Goal: Task Accomplishment & Management: Complete application form

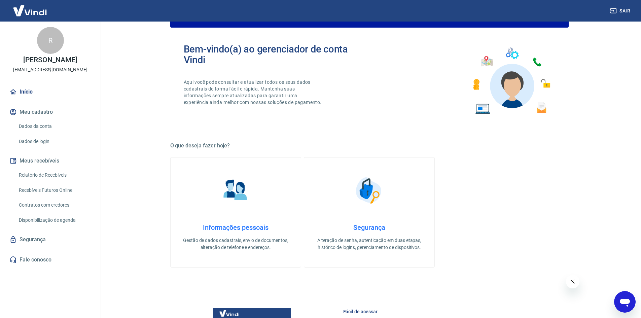
scroll to position [7, 0]
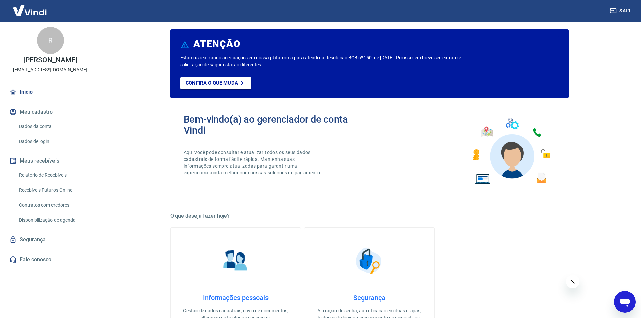
click at [238, 253] on img at bounding box center [236, 261] width 34 height 34
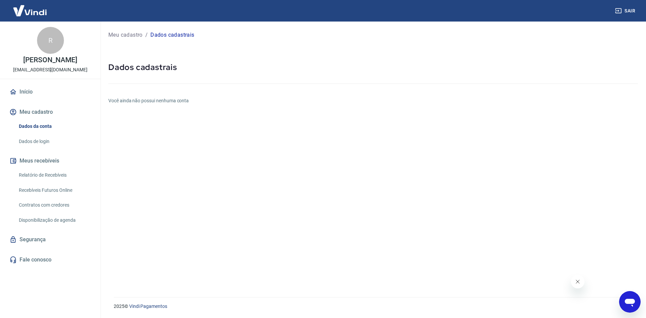
click at [36, 110] on button "Meu cadastro" at bounding box center [50, 112] width 84 height 15
click at [131, 35] on p "Meu cadastro" at bounding box center [125, 35] width 34 height 8
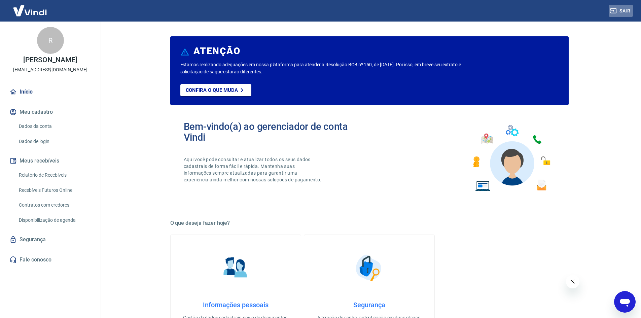
click at [628, 10] on button "Sair" at bounding box center [621, 11] width 24 height 12
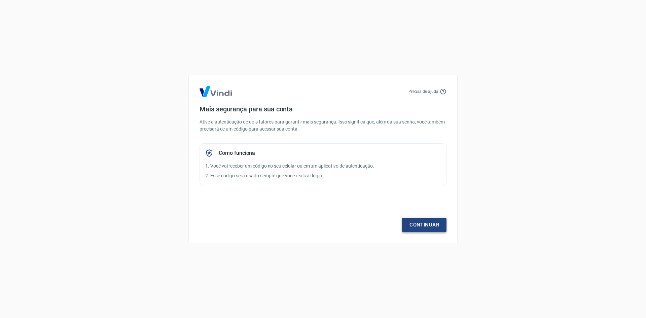
click at [424, 224] on link "Continuar" at bounding box center [424, 225] width 44 height 14
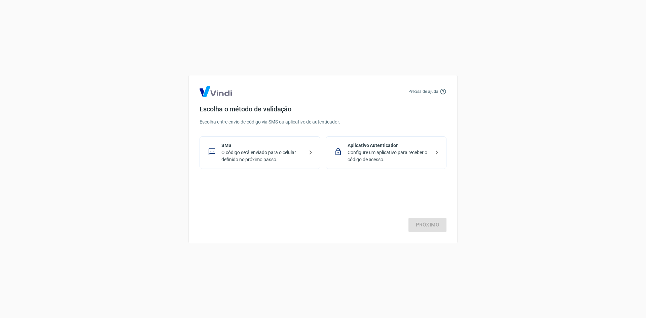
click at [284, 151] on p "O código será enviado para o celular definido no próximo passo." at bounding box center [262, 156] width 82 height 14
click at [431, 224] on link "Próximo" at bounding box center [427, 225] width 38 height 14
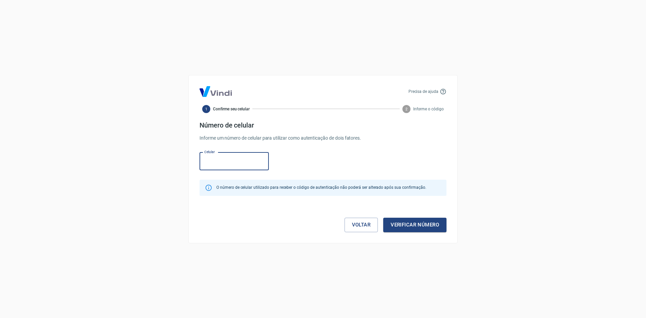
click at [232, 160] on input "Celular" at bounding box center [233, 161] width 69 height 18
type input "(51) 99260-7678"
click at [415, 229] on button "Verificar número" at bounding box center [414, 225] width 63 height 14
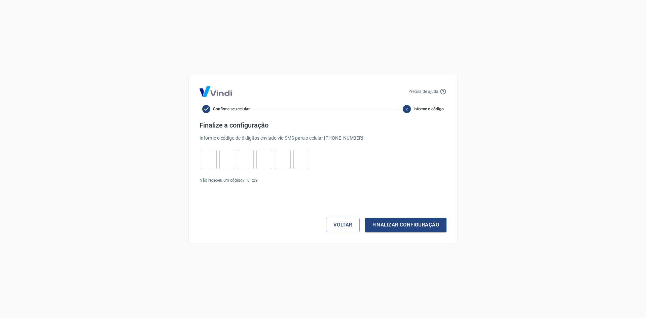
click at [213, 159] on input "tel" at bounding box center [209, 159] width 16 height 14
click at [209, 160] on input "tel" at bounding box center [209, 159] width 16 height 14
type input "0"
type input "7"
type input "1"
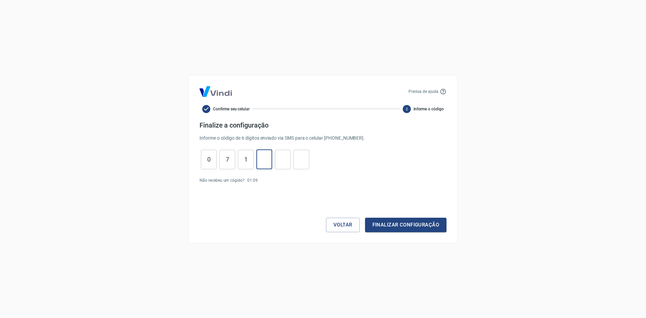
type input "1"
type input "7"
type input "2"
click at [417, 226] on button "Finalizar configuração" at bounding box center [405, 225] width 81 height 14
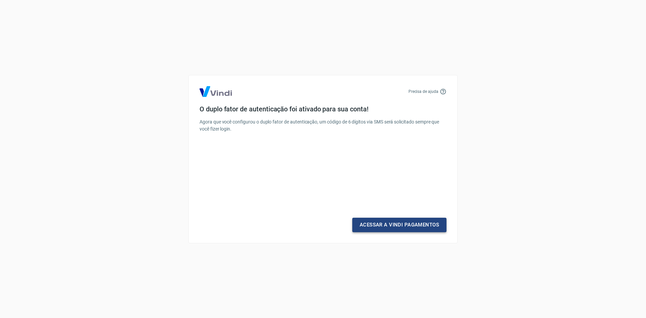
click at [417, 225] on link "Acessar a Vindi Pagamentos" at bounding box center [399, 225] width 94 height 14
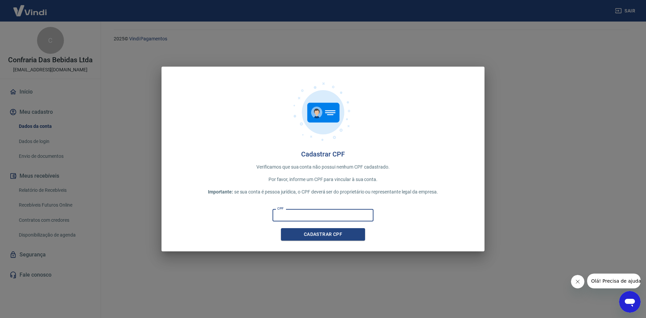
click at [314, 214] on input "CPF" at bounding box center [323, 215] width 101 height 12
type input "017.555.750-09"
click at [336, 235] on button "Cadastrar CPF" at bounding box center [323, 234] width 84 height 12
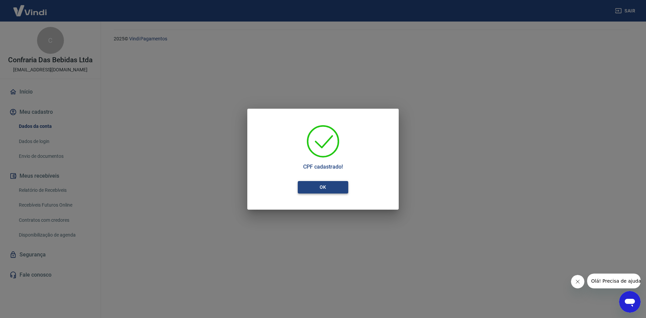
click at [327, 186] on button "OK" at bounding box center [323, 187] width 50 height 12
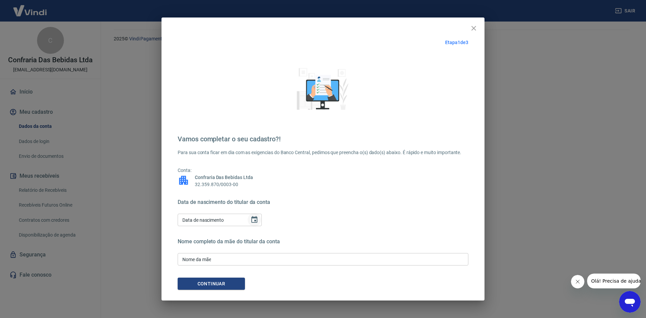
click at [255, 218] on icon "Choose date" at bounding box center [254, 219] width 6 height 7
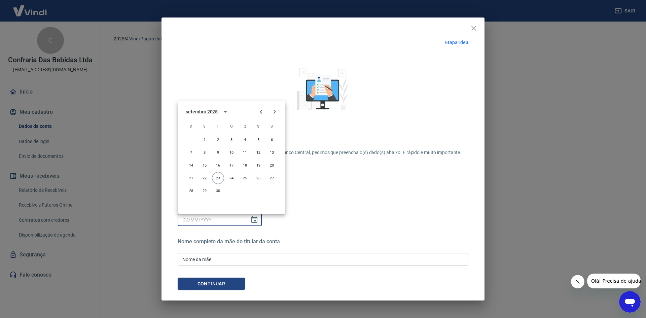
click at [325, 211] on div "Data de nascimento do titular da conta Data de nascimento Data de nascimento" at bounding box center [323, 213] width 291 height 29
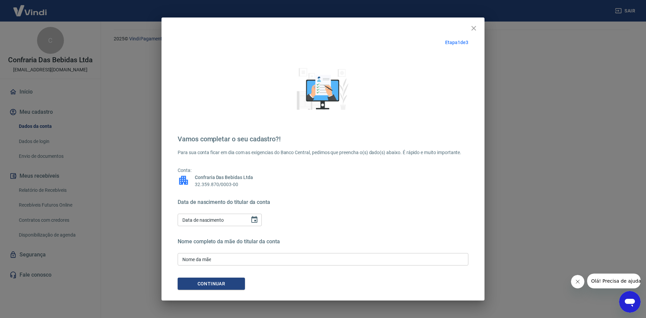
drag, startPoint x: 254, startPoint y: 221, endPoint x: 263, endPoint y: 221, distance: 8.8
click at [254, 221] on icon "Choose date" at bounding box center [254, 220] width 8 height 8
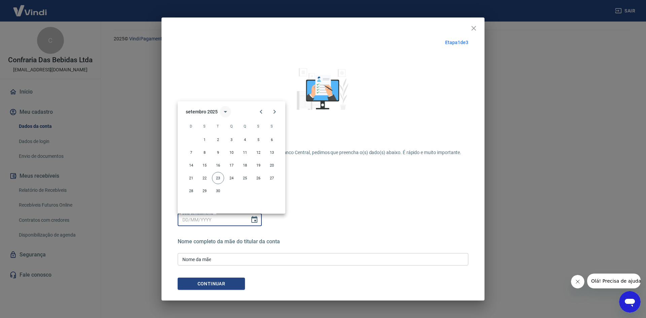
click at [225, 111] on icon "calendar view is open, switch to year view" at bounding box center [225, 112] width 3 height 2
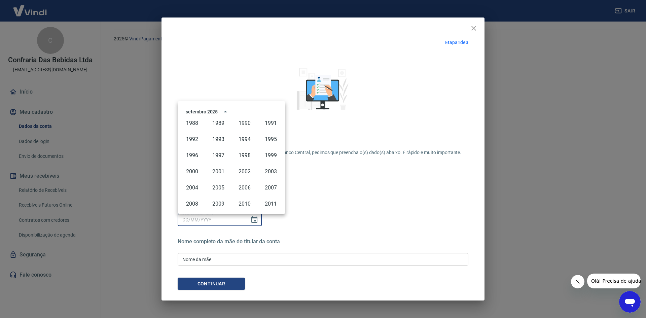
scroll to position [327, 0]
click at [196, 156] on button "1988" at bounding box center [192, 156] width 24 height 12
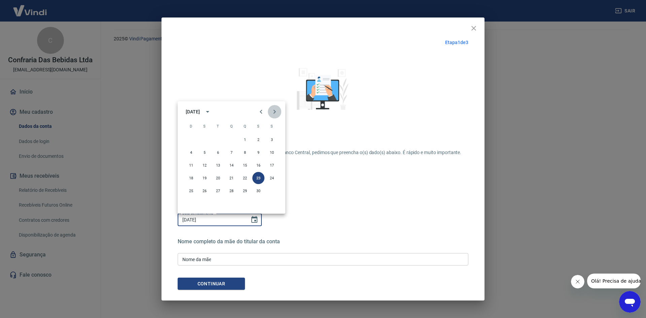
click at [275, 112] on icon "Next month" at bounding box center [275, 112] width 2 height 4
click at [190, 177] on button "16" at bounding box center [191, 178] width 12 height 12
type input "16/10/1988"
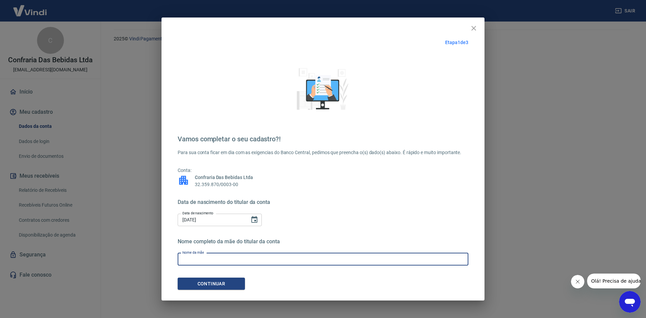
click at [225, 258] on input "Nome da mãe" at bounding box center [323, 259] width 291 height 12
type input "Cleusa Luiz Bittencourt"
click at [231, 286] on button "Continuar" at bounding box center [211, 284] width 67 height 12
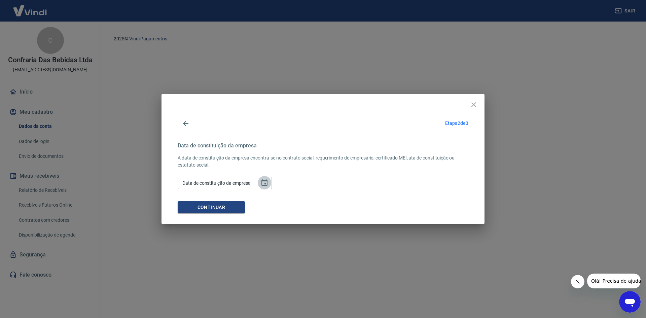
click at [264, 184] on icon "Choose date" at bounding box center [264, 182] width 6 height 7
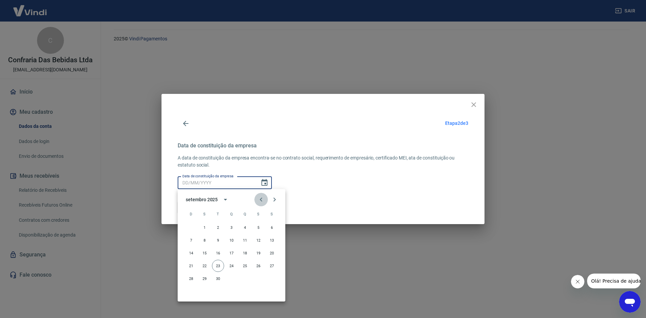
click at [261, 198] on icon "Previous month" at bounding box center [261, 199] width 2 height 4
click at [262, 198] on icon "Previous month" at bounding box center [261, 199] width 8 height 8
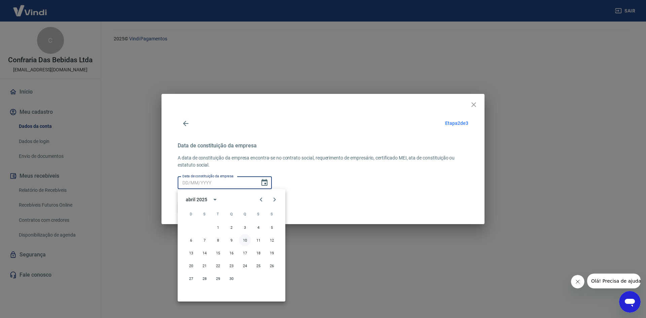
click at [246, 240] on button "10" at bounding box center [245, 240] width 12 height 12
type input "10/04/2025"
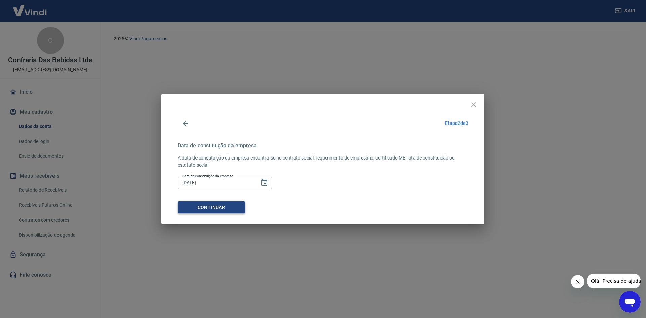
click at [223, 207] on button "Continuar" at bounding box center [211, 207] width 67 height 12
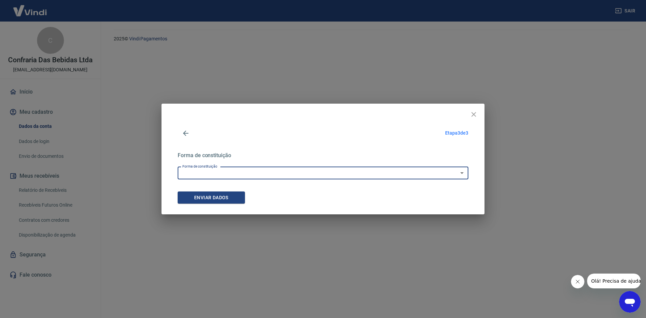
click at [249, 171] on select "Empresário Individual Micro empreendedor Empresa Individual de Responsabilidade…" at bounding box center [323, 173] width 291 height 12
select select "9"
click at [178, 167] on select "Empresário Individual Micro empreendedor Empresa Individual de Responsabilidade…" at bounding box center [323, 173] width 291 height 12
click at [232, 199] on button "Enviar dados" at bounding box center [211, 197] width 67 height 12
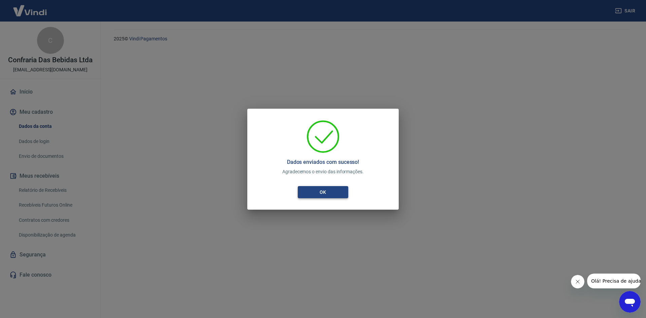
click at [324, 194] on button "OK" at bounding box center [323, 192] width 50 height 12
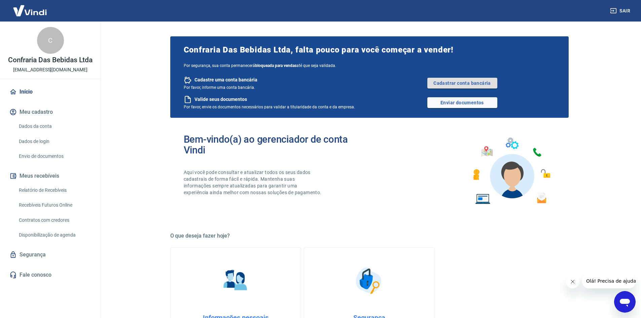
click at [448, 83] on link "Cadastrar conta bancária" at bounding box center [462, 83] width 70 height 11
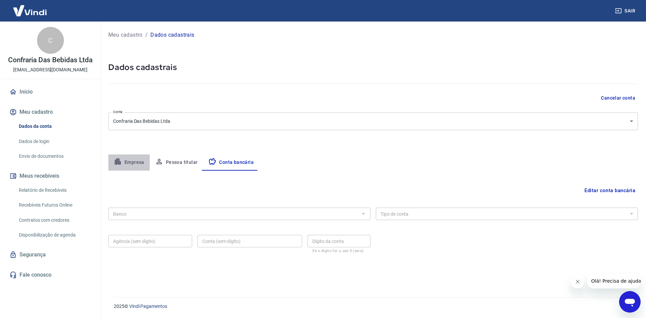
click at [133, 164] on button "Empresa" at bounding box center [128, 162] width 41 height 16
select select "RS"
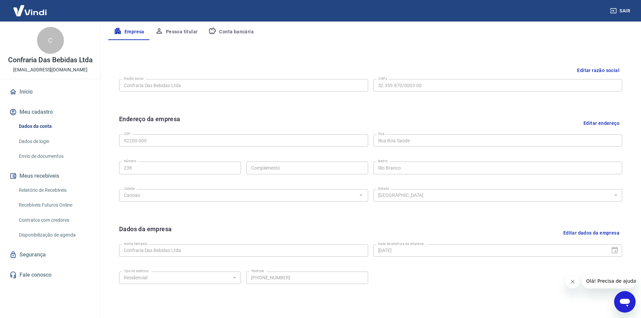
scroll to position [33, 0]
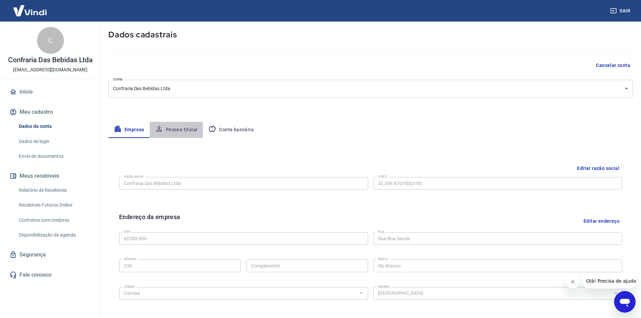
click at [180, 130] on button "Pessoa titular" at bounding box center [176, 130] width 53 height 16
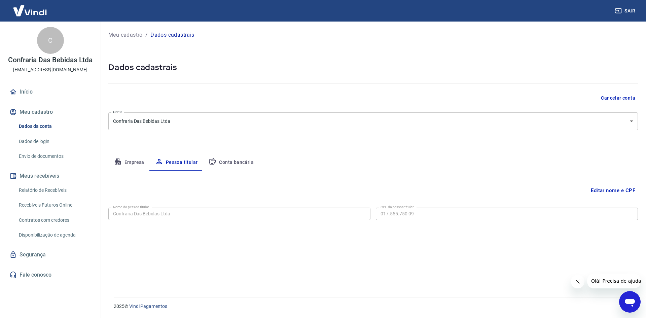
click at [612, 191] on button "Editar nome e CPF" at bounding box center [613, 190] width 50 height 13
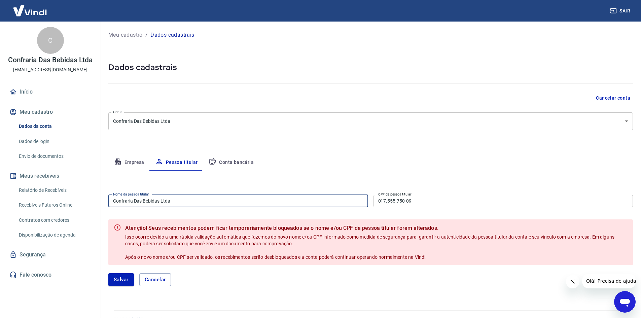
drag, startPoint x: 194, startPoint y: 203, endPoint x: 178, endPoint y: 202, distance: 16.2
click at [193, 203] on input "Confraria Das Bebidas Ltda" at bounding box center [238, 201] width 260 height 12
drag, startPoint x: 144, startPoint y: 200, endPoint x: 98, endPoint y: 198, distance: 45.4
click at [98, 198] on div "Sair C Confraria Das Bebidas Ltda confrariacanoas@gmail.com Início Meu cadastro…" at bounding box center [320, 159] width 641 height 318
type input "[PERSON_NAME]"
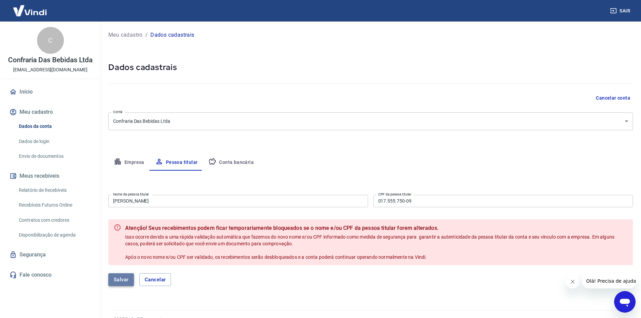
click at [124, 280] on button "Salvar" at bounding box center [121, 279] width 26 height 13
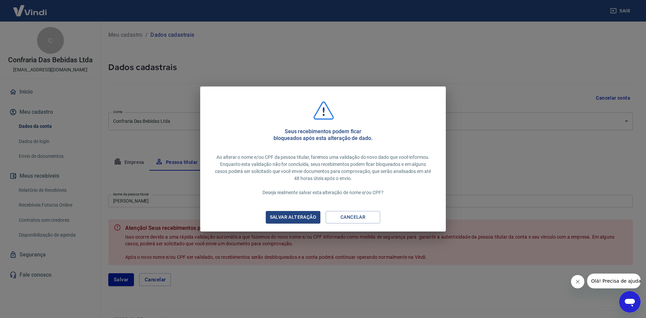
click at [291, 219] on div "Salvar alteração" at bounding box center [293, 217] width 63 height 8
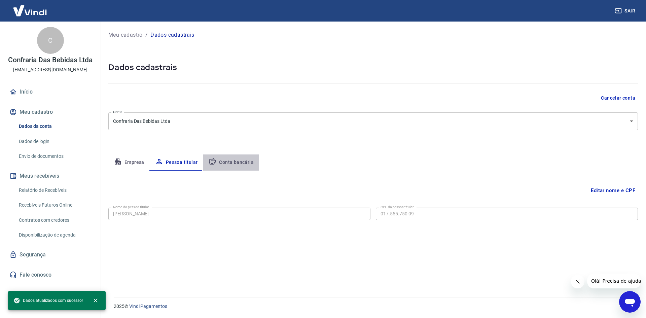
click at [234, 161] on button "Conta bancária" at bounding box center [231, 162] width 56 height 16
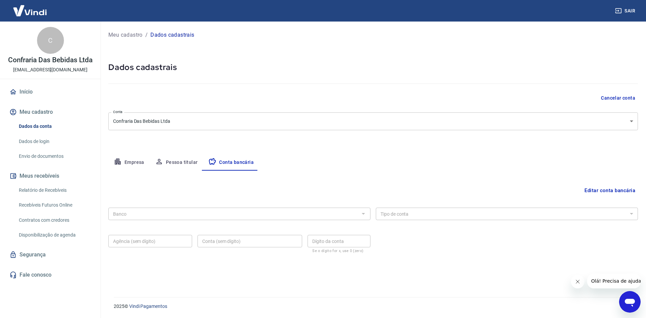
click at [595, 189] on button "Editar conta bancária" at bounding box center [610, 190] width 56 height 13
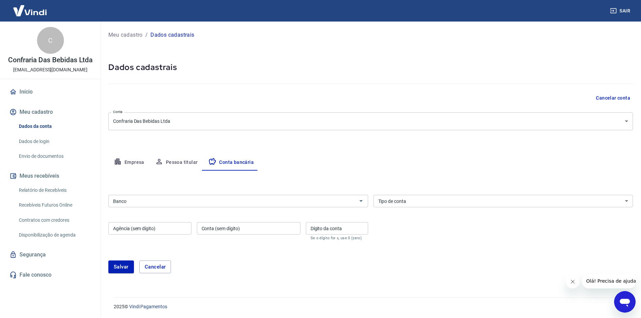
click at [188, 205] on input "Banco" at bounding box center [232, 201] width 245 height 8
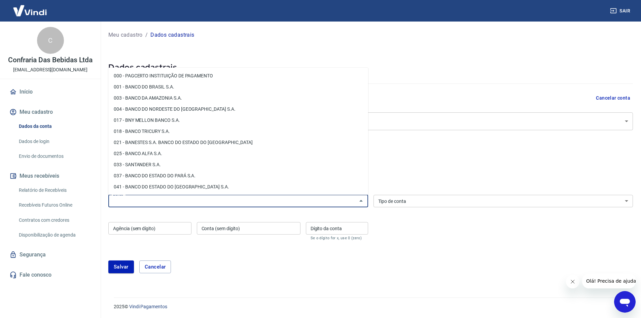
click at [164, 89] on li "001 - BANCO DO BRASIL S.A." at bounding box center [238, 86] width 260 height 11
type input "001 - BANCO DO BRASIL S.A."
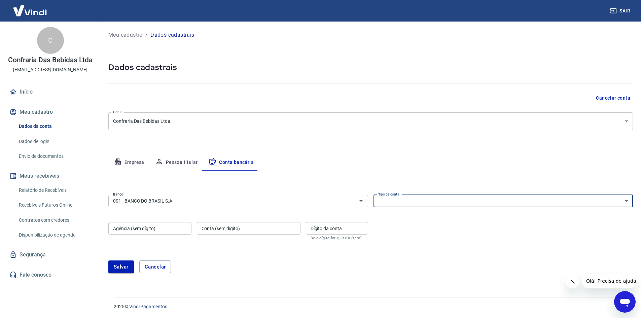
click at [403, 197] on select "Conta Corrente Conta Poupança" at bounding box center [503, 201] width 260 height 12
select select "1"
click at [373, 195] on select "Conta Corrente Conta Poupança" at bounding box center [503, 201] width 260 height 12
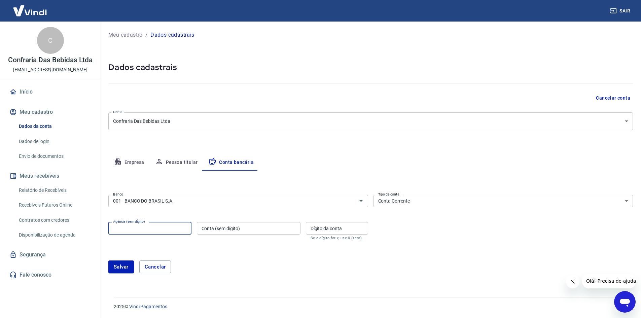
click at [131, 228] on div "Agência (sem dígito) Agência (sem dígito)" at bounding box center [149, 231] width 83 height 18
type input "8319"
click at [244, 230] on input "Conta (sem dígito)" at bounding box center [249, 228] width 104 height 12
type input "1541"
click at [323, 226] on div "Dígito da conta Dígito da conta Se o dígito for x, use 0 (zero)" at bounding box center [337, 231] width 62 height 18
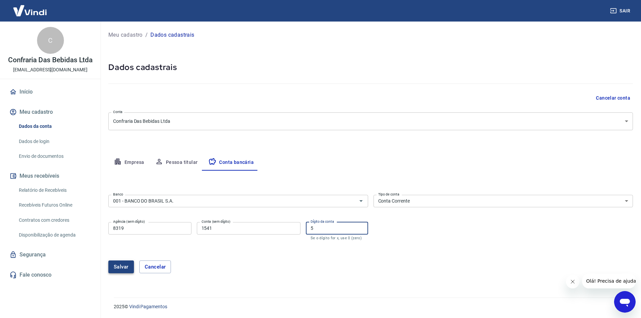
type input "5"
click at [124, 267] on button "Salvar" at bounding box center [121, 266] width 26 height 13
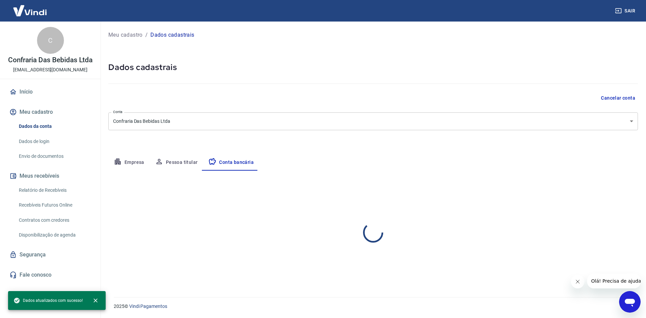
select select "1"
click at [129, 33] on p "Meu cadastro" at bounding box center [125, 35] width 34 height 8
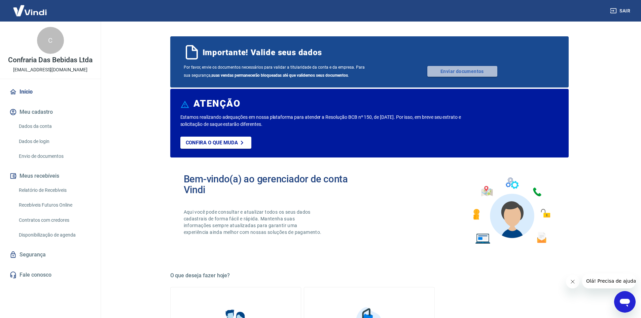
click at [473, 70] on link "Enviar documentos" at bounding box center [462, 71] width 70 height 11
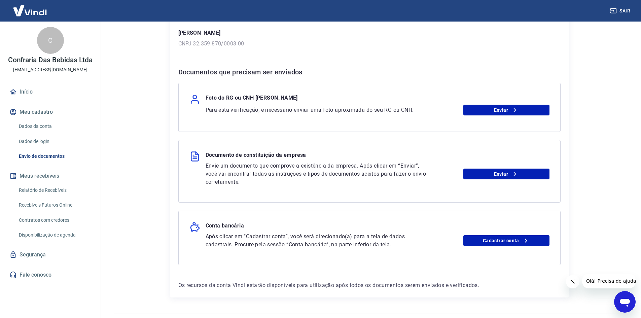
scroll to position [101, 0]
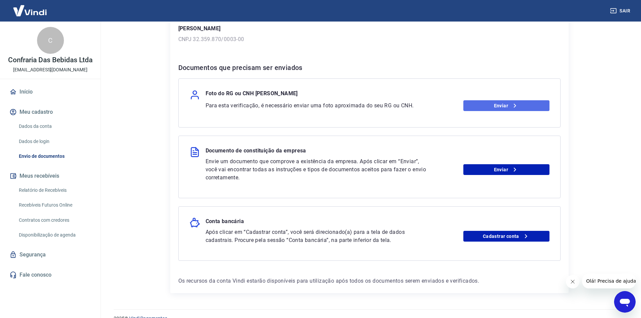
click at [494, 104] on link "Enviar" at bounding box center [506, 105] width 86 height 11
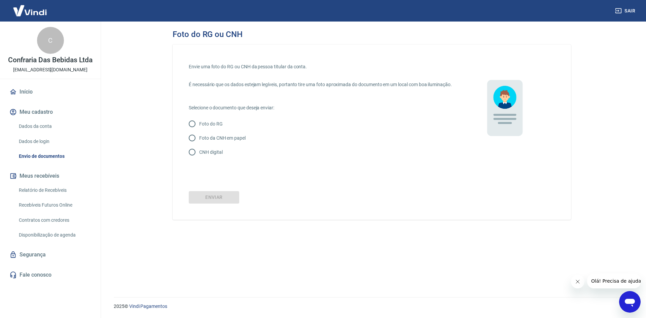
click at [192, 159] on input "CNH digital" at bounding box center [192, 152] width 14 height 14
radio input "true"
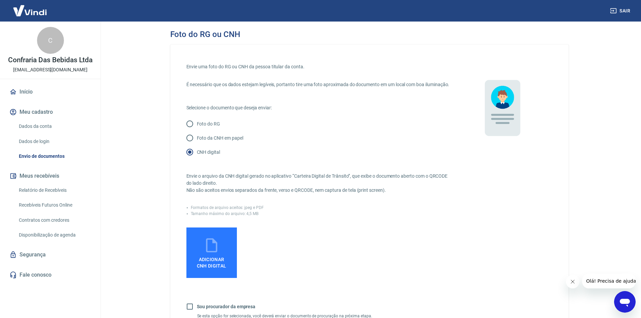
click at [209, 253] on icon at bounding box center [211, 245] width 17 height 17
click at [0, 0] on input "Adicionar CNH Digital" at bounding box center [0, 0] width 0 height 0
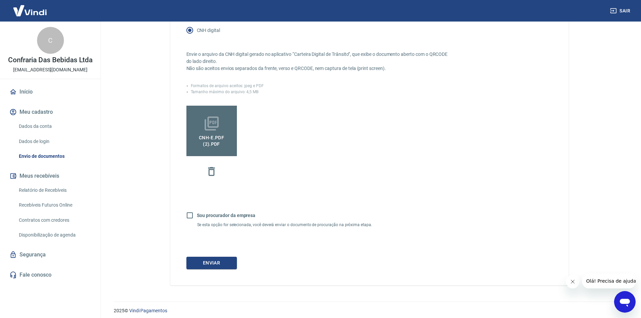
scroll to position [133, 0]
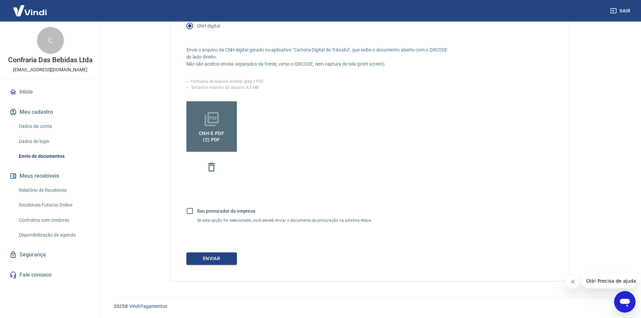
drag, startPoint x: 188, startPoint y: 211, endPoint x: 200, endPoint y: 218, distance: 13.7
click at [188, 211] on input "Sou procurador da empresa" at bounding box center [190, 211] width 14 height 14
drag, startPoint x: 189, startPoint y: 212, endPoint x: 195, endPoint y: 214, distance: 6.2
click at [189, 212] on input "Sou procurador da empresa" at bounding box center [190, 211] width 14 height 14
checkbox input "false"
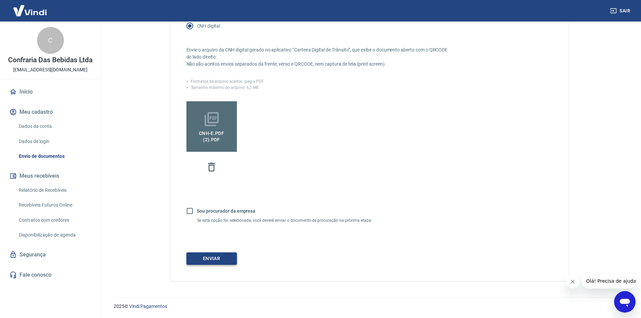
drag, startPoint x: 216, startPoint y: 258, endPoint x: 226, endPoint y: 255, distance: 10.4
click at [217, 258] on button "Enviar" at bounding box center [211, 258] width 50 height 12
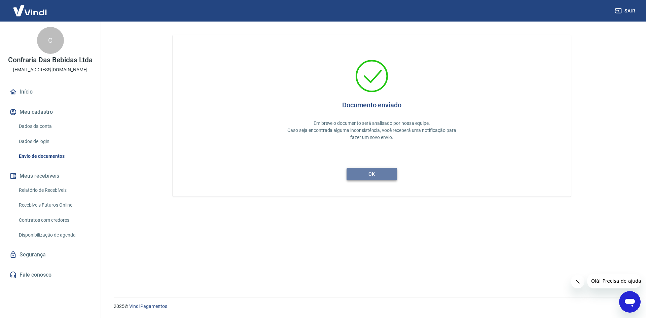
click at [380, 173] on button "ok" at bounding box center [372, 174] width 50 height 12
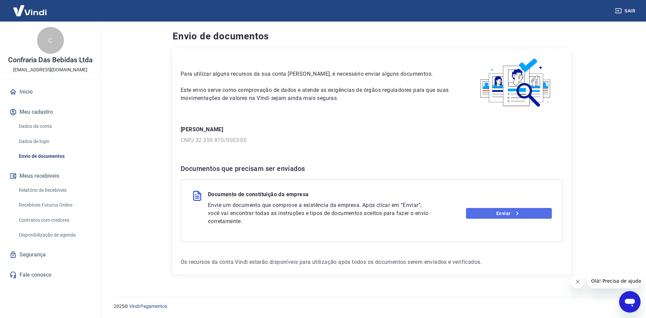
click at [491, 214] on link "Enviar" at bounding box center [509, 213] width 86 height 11
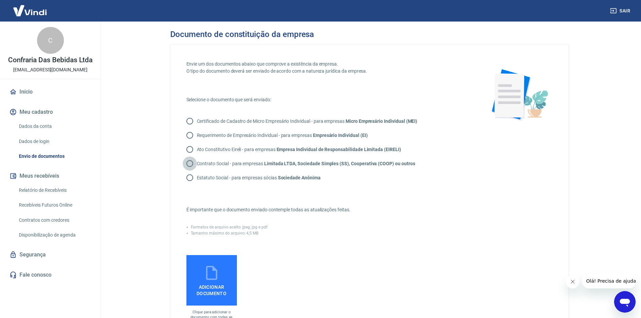
click at [188, 164] on input "Contrato Social - para empresas Limitada LTDA, Sociedade Simples (SS), Cooperat…" at bounding box center [190, 163] width 14 height 14
radio input "true"
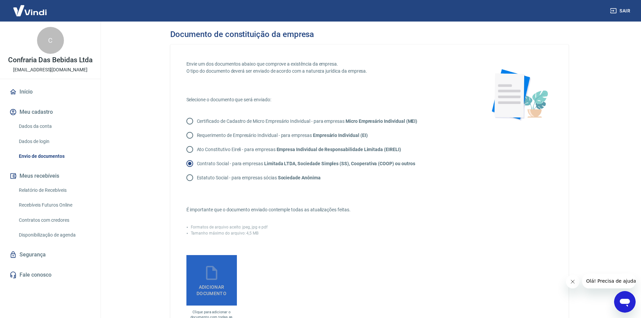
click at [216, 281] on icon at bounding box center [211, 272] width 17 height 17
click at [0, 0] on input "Adicionar documento" at bounding box center [0, 0] width 0 height 0
click at [207, 280] on icon at bounding box center [211, 272] width 17 height 17
click at [0, 0] on input "Adicionar documento" at bounding box center [0, 0] width 0 height 0
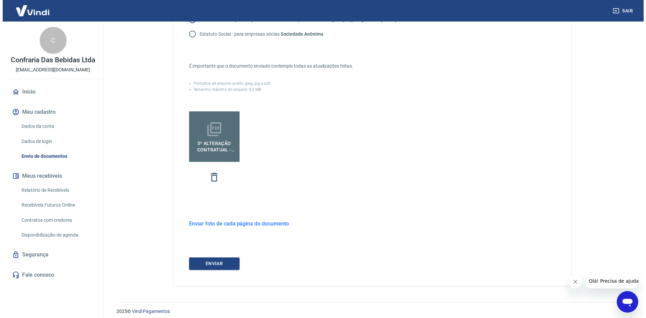
scroll to position [149, 0]
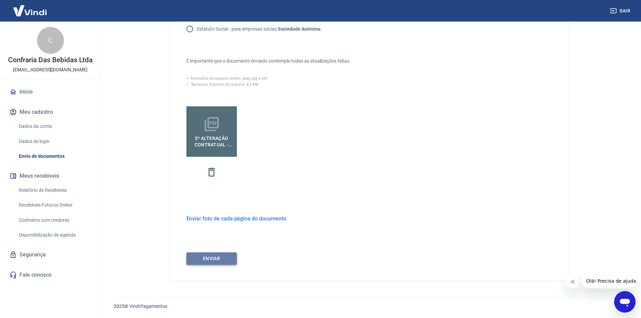
click at [223, 259] on button "ENVIAR" at bounding box center [211, 258] width 50 height 12
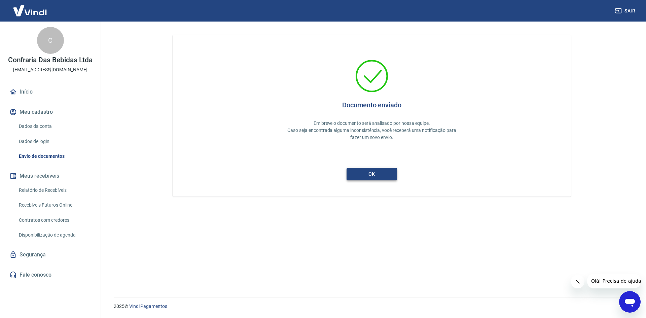
click at [380, 176] on button "ok" at bounding box center [372, 174] width 50 height 12
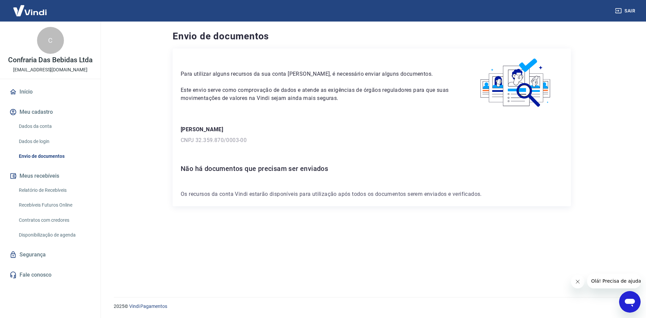
click at [44, 113] on button "Meu cadastro" at bounding box center [50, 112] width 84 height 15
click at [325, 80] on div "Para utilizar alguns recursos da sua conta [PERSON_NAME], é necessário enviar a…" at bounding box center [317, 80] width 272 height 46
